Goal: Information Seeking & Learning: Check status

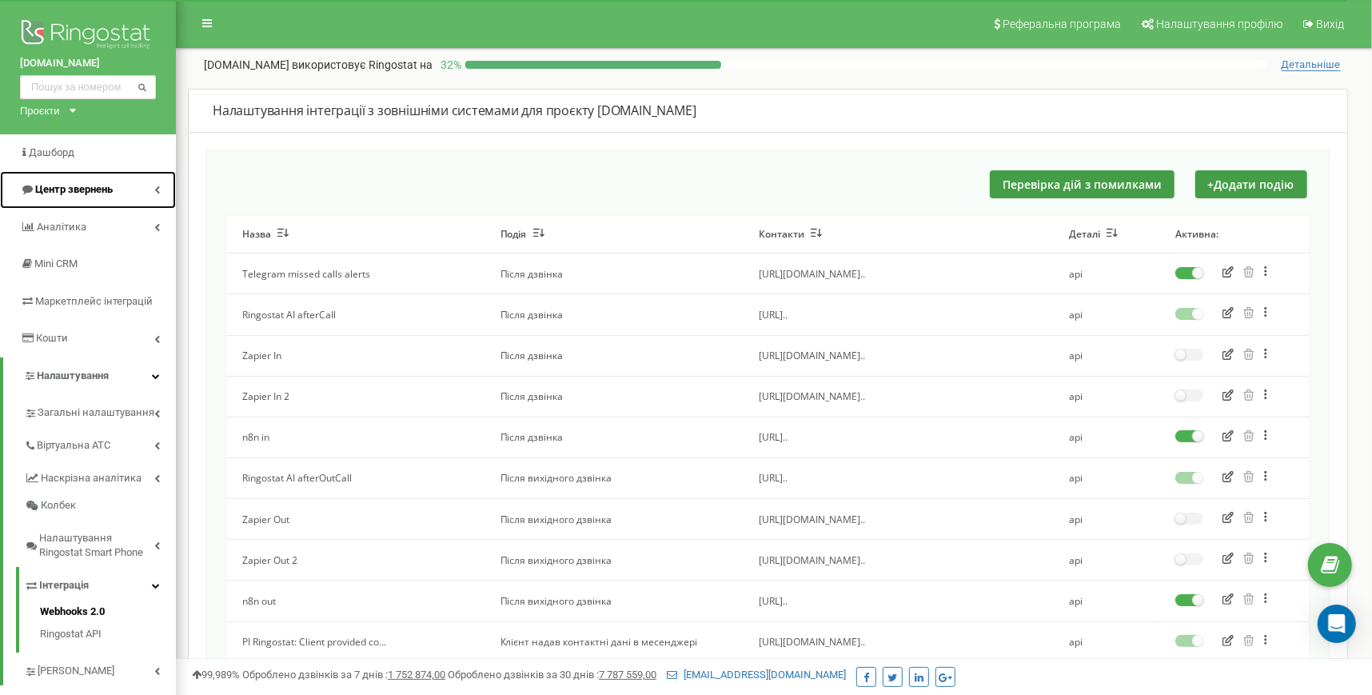
click at [146, 189] on link "Центр звернень" at bounding box center [88, 190] width 176 height 38
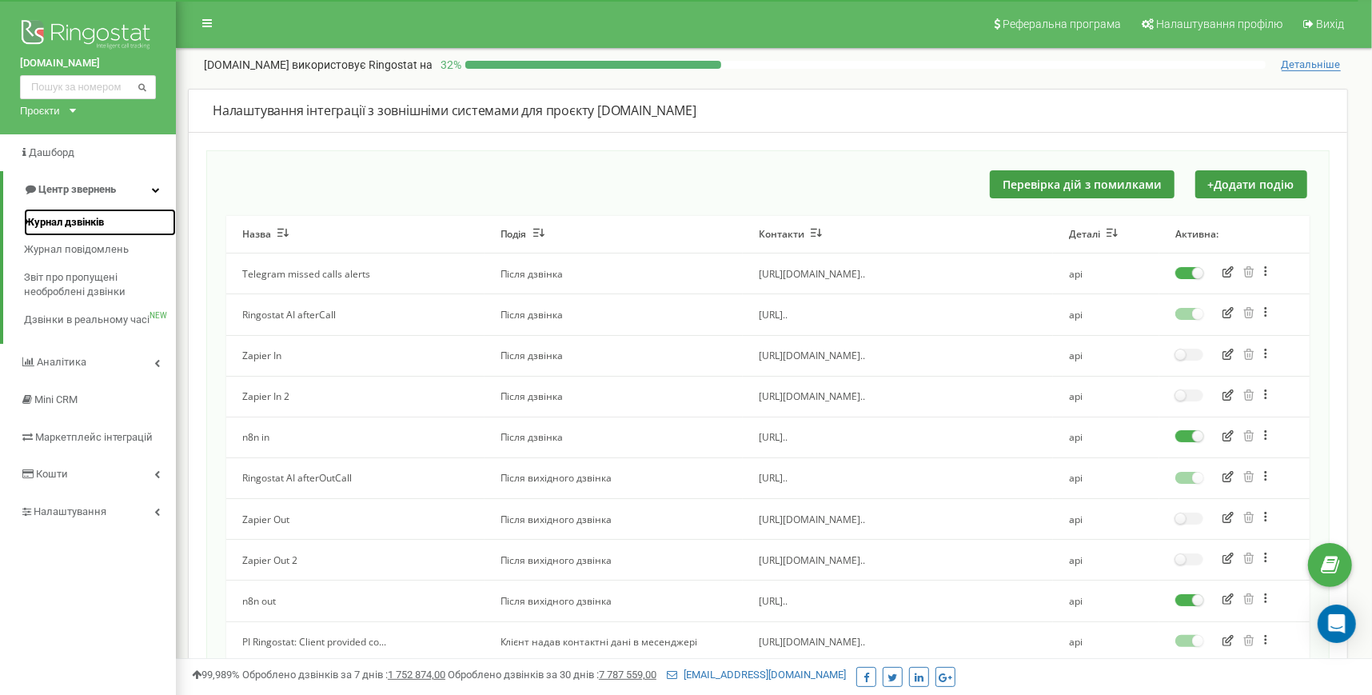
click at [94, 226] on span "Журнал дзвінків" at bounding box center [64, 222] width 80 height 15
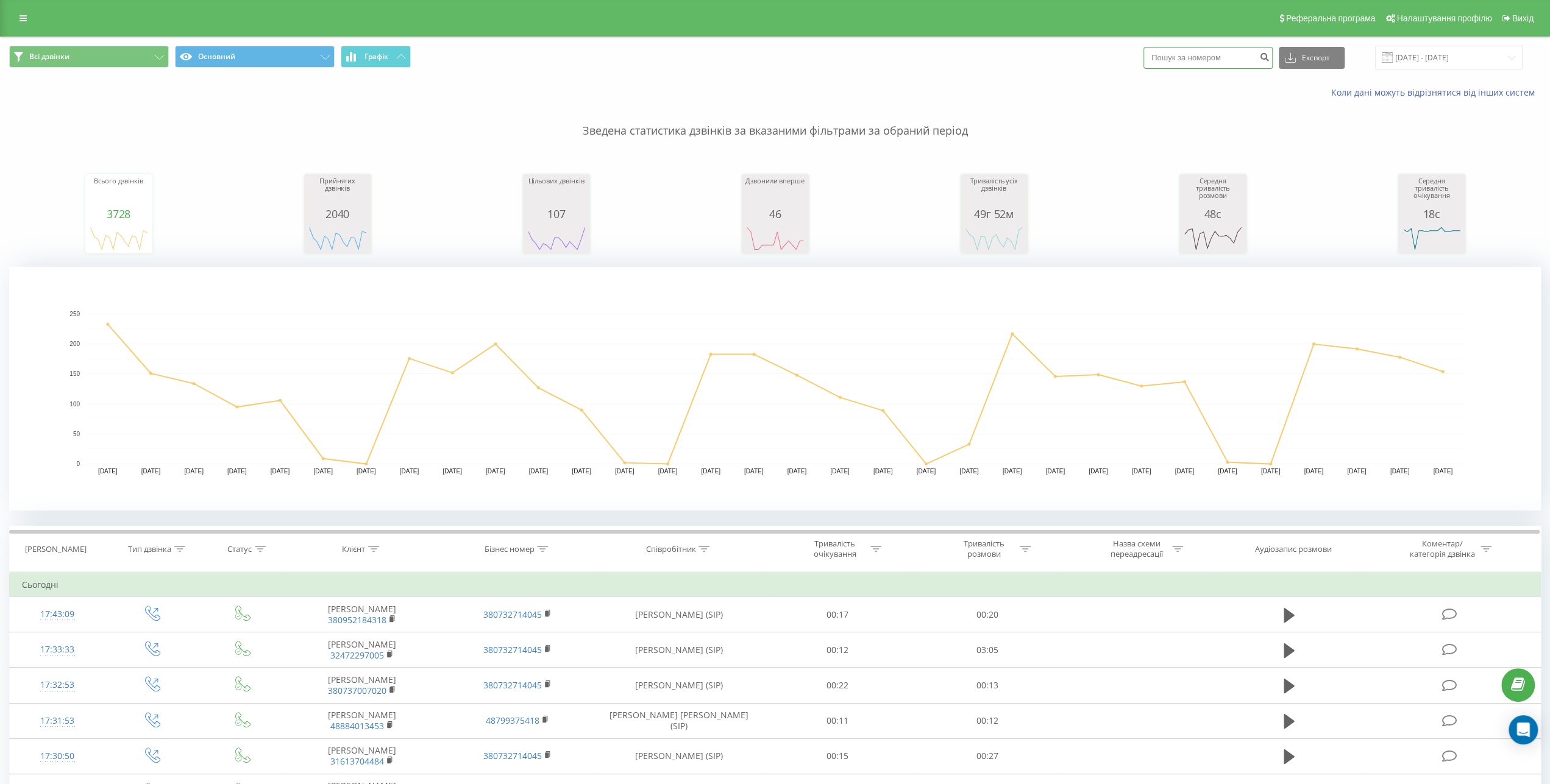
click at [1232, 66] on input at bounding box center [1208, 58] width 130 height 22
paste input "380952184318"
type input "380952184318"
click at [1268, 64] on button "submit" at bounding box center [1264, 58] width 17 height 22
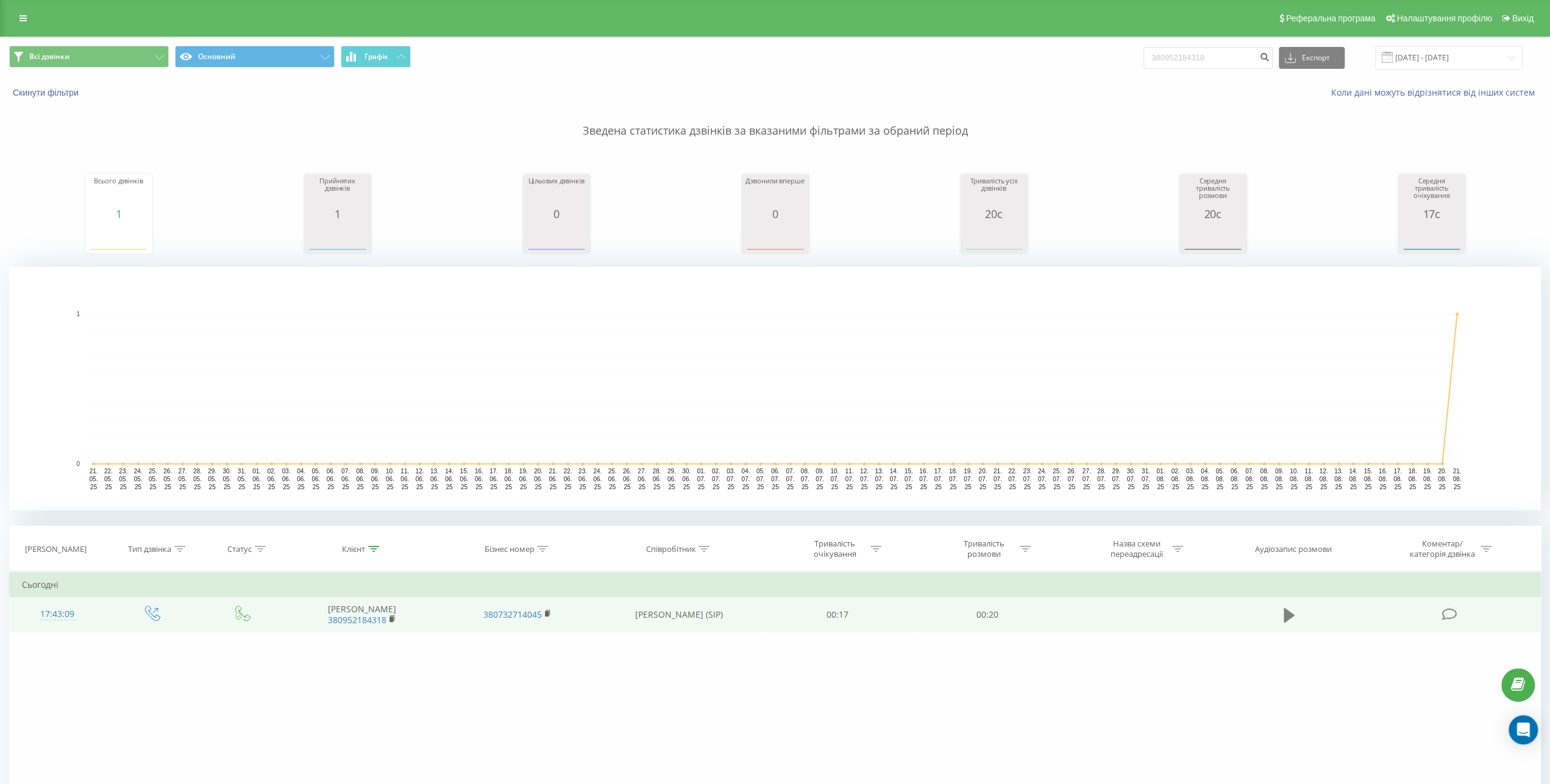
click at [1289, 617] on icon at bounding box center [1289, 614] width 11 height 14
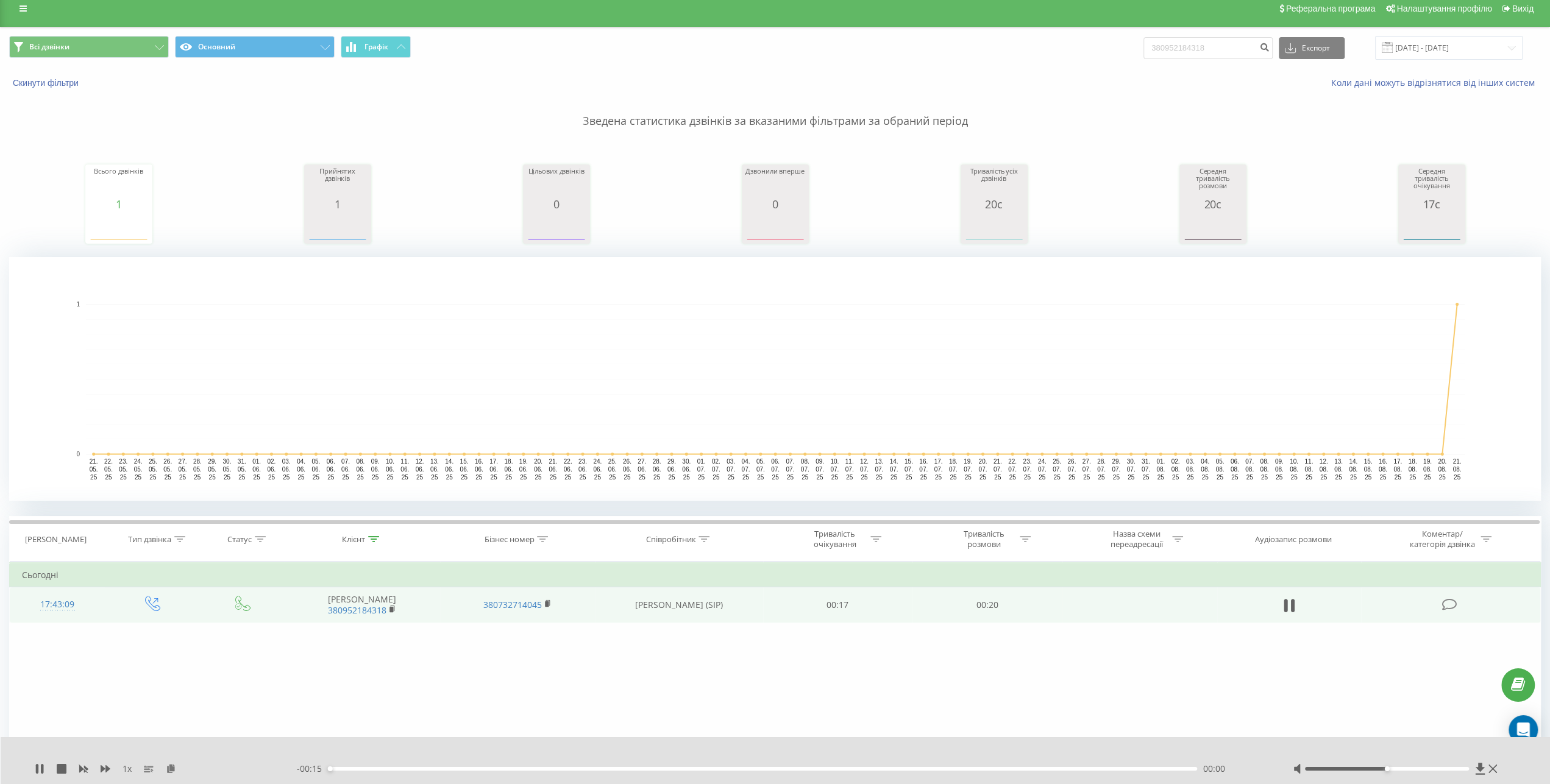
scroll to position [107, 0]
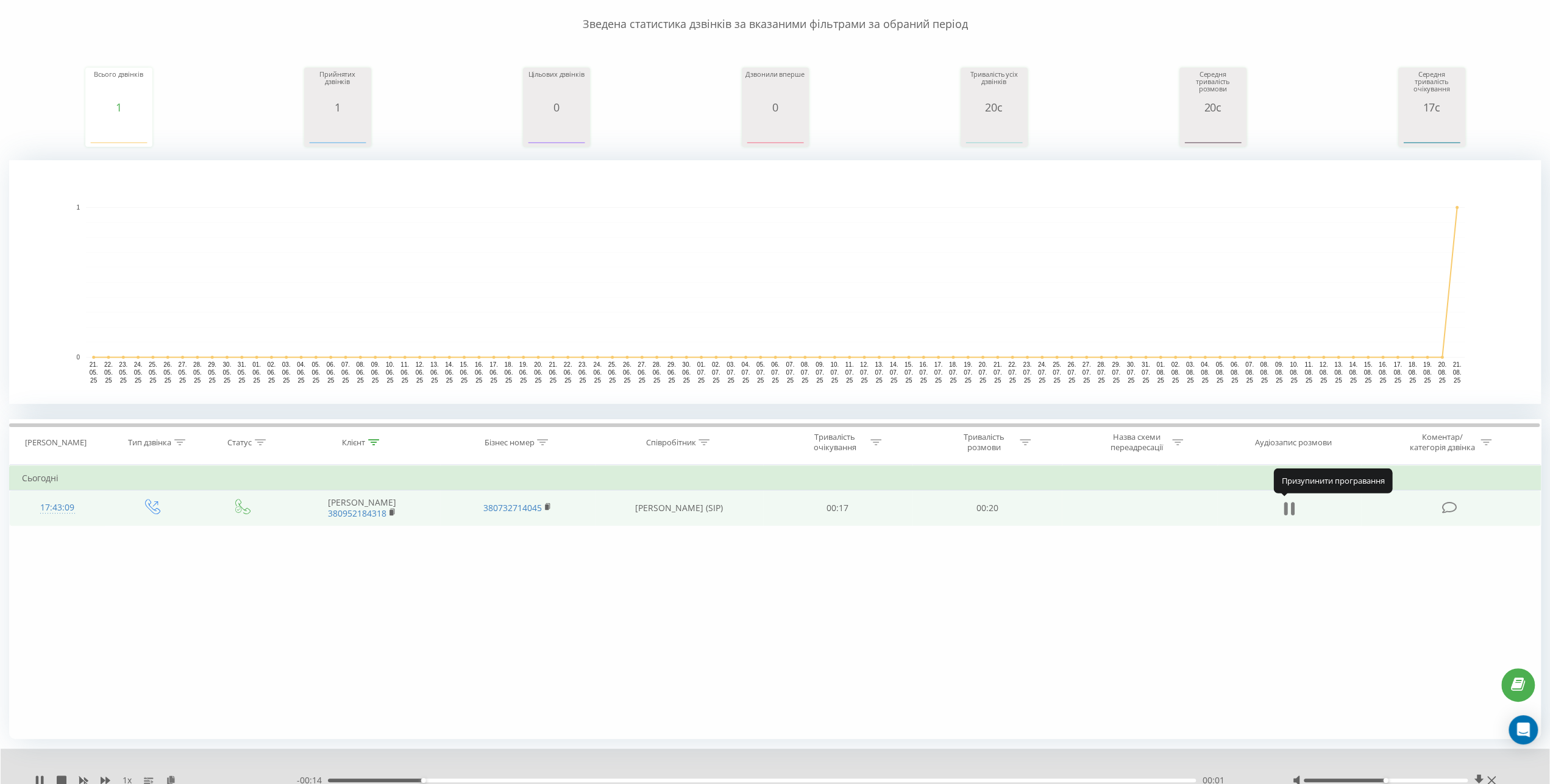
click at [1289, 504] on icon at bounding box center [1289, 509] width 11 height 17
click at [1477, 780] on icon at bounding box center [1478, 780] width 9 height 11
click at [1399, 209] on rect "A chart." at bounding box center [775, 283] width 1379 height 151
drag, startPoint x: 1267, startPoint y: 97, endPoint x: 1270, endPoint y: 88, distance: 9.5
click at [1268, 96] on div "Всього дзвінків 1 date totalCalls 21.05.25 0 27.05.25 0 02.06.25 0 08.06.25 0 1…" at bounding box center [775, 96] width 1532 height 105
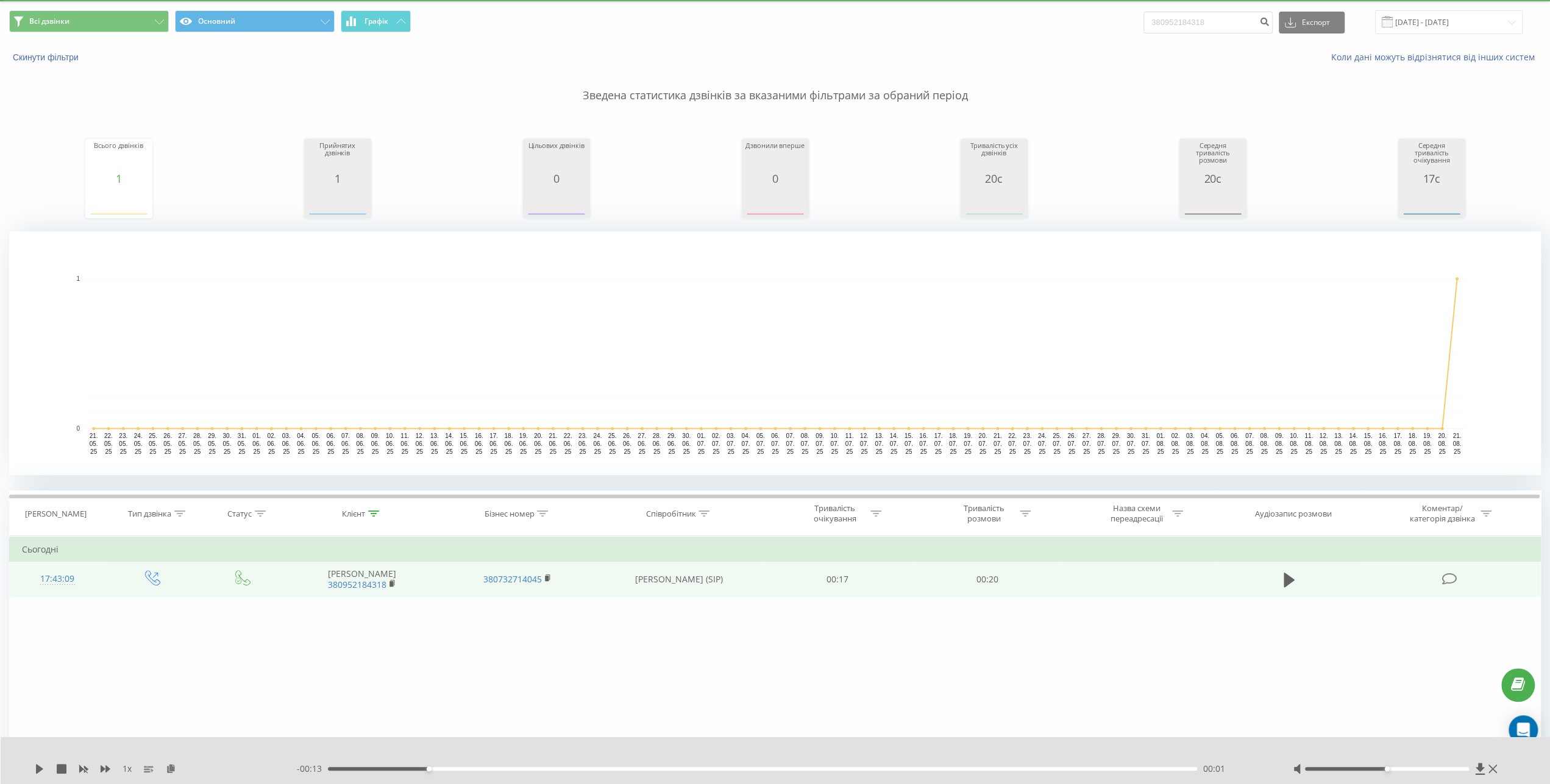
scroll to position [0, 0]
